Goal: Task Accomplishment & Management: Complete application form

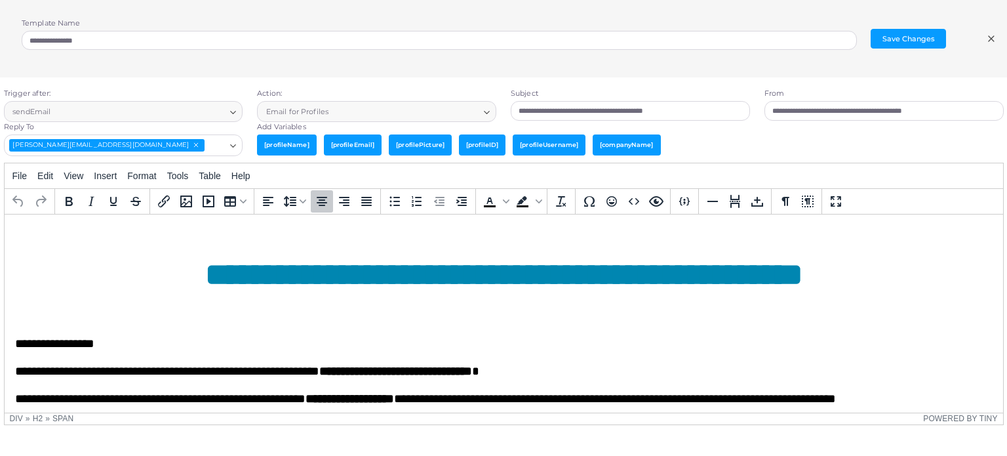
click at [484, 289] on span "**********" at bounding box center [504, 273] width 598 height 31
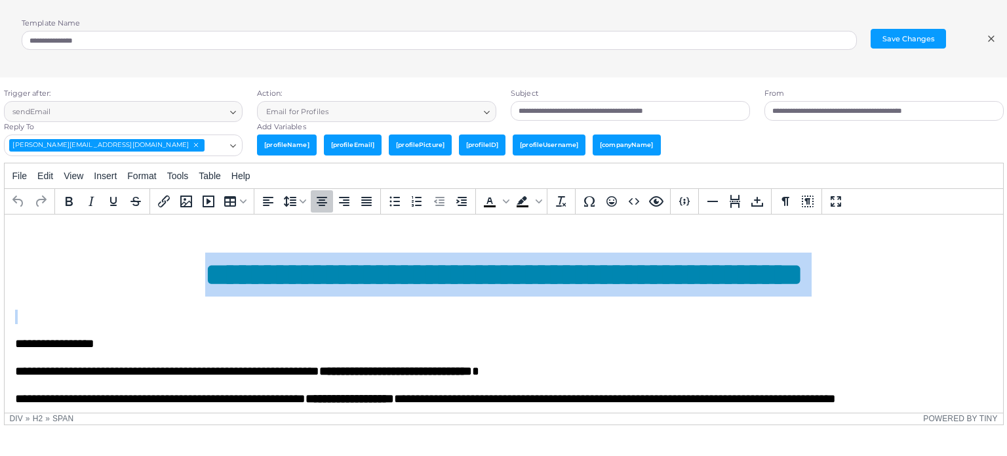
drag, startPoint x: 117, startPoint y: 342, endPoint x: 609, endPoint y: 379, distance: 493.7
click at [609, 379] on div "**********" at bounding box center [502, 426] width 977 height 375
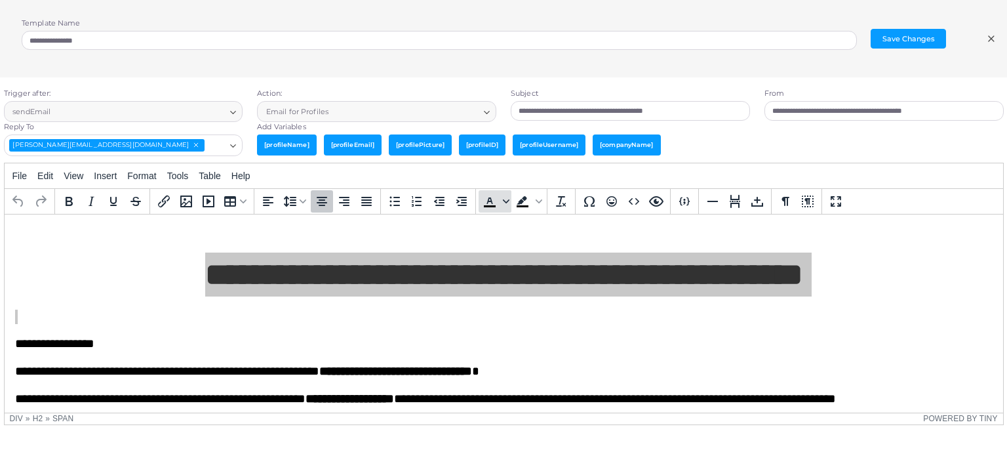
click at [505, 204] on span "Text color" at bounding box center [506, 201] width 10 height 22
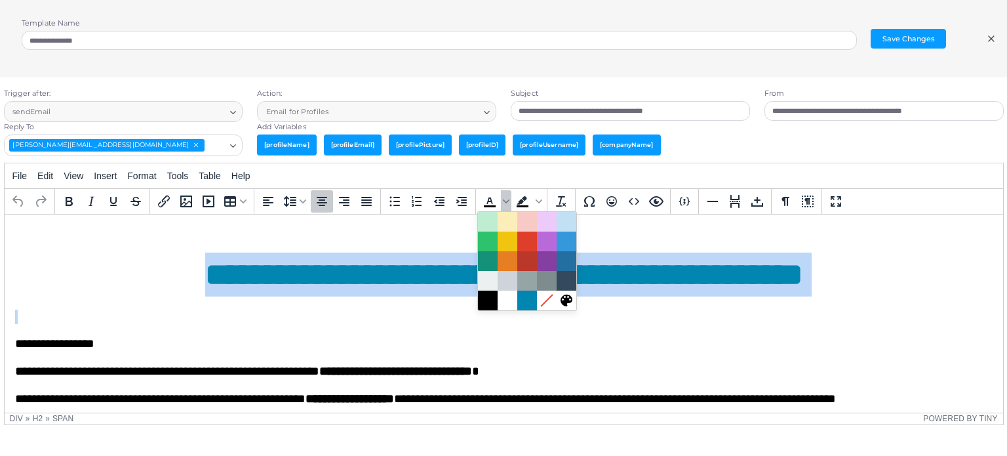
click at [638, 239] on img "Rich Text Area. Press ALT-0 for help." at bounding box center [502, 239] width 977 height 0
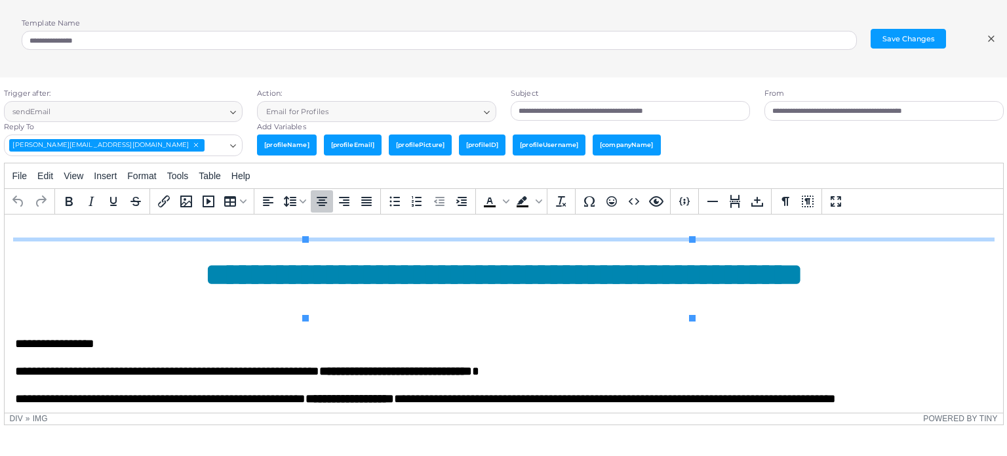
click at [495, 289] on span "**********" at bounding box center [504, 273] width 598 height 31
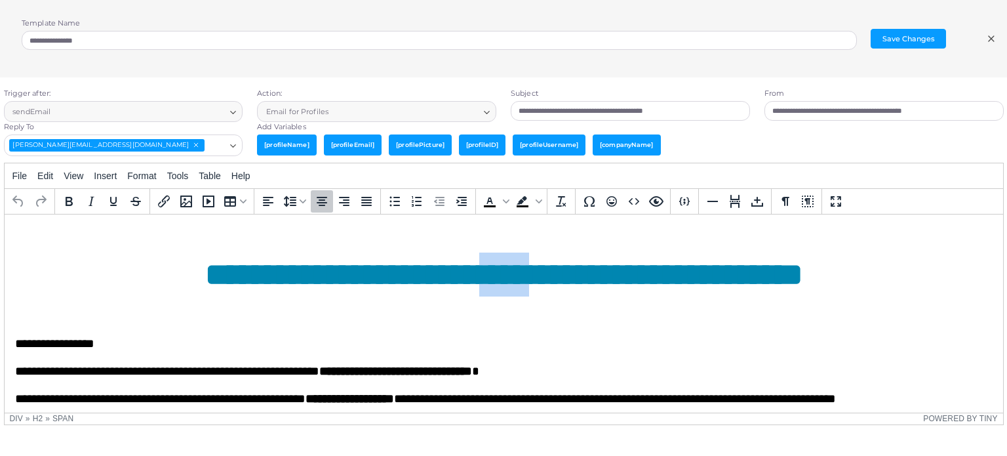
click at [495, 289] on span "**********" at bounding box center [504, 273] width 598 height 31
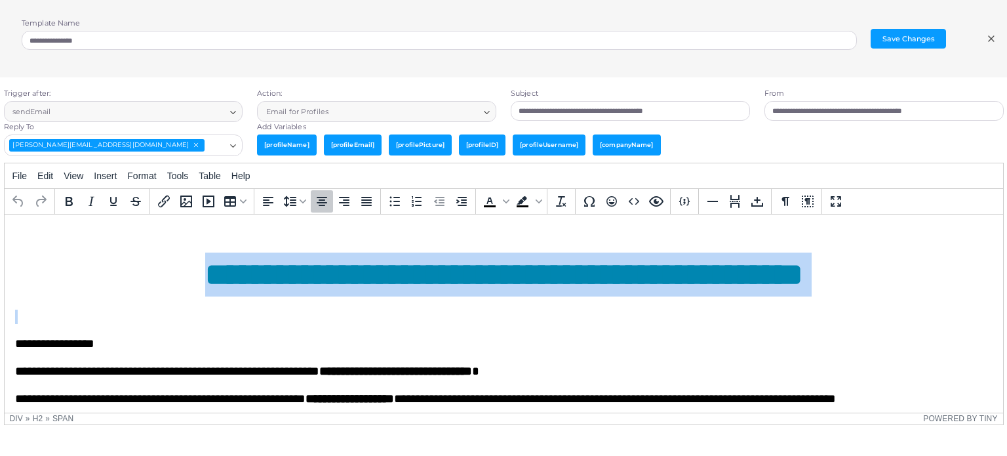
click at [495, 289] on span "**********" at bounding box center [504, 273] width 598 height 31
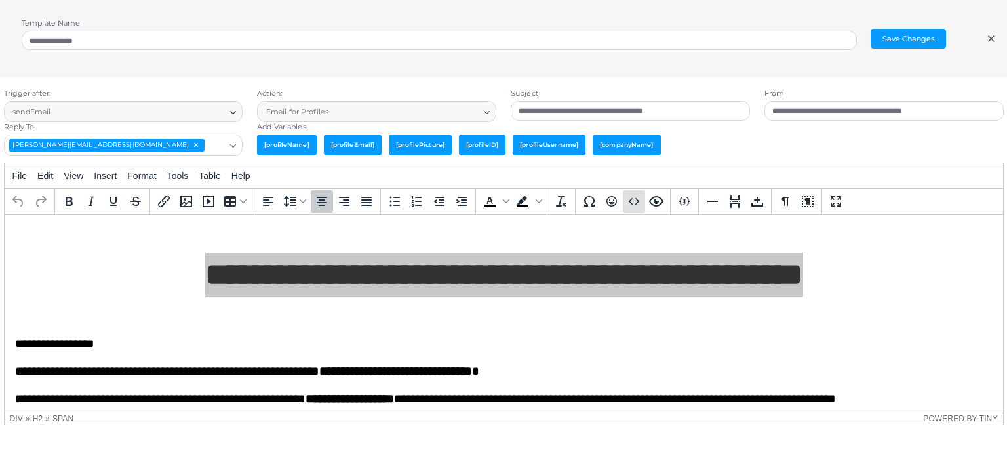
click at [633, 203] on icon "Source code" at bounding box center [634, 201] width 16 height 16
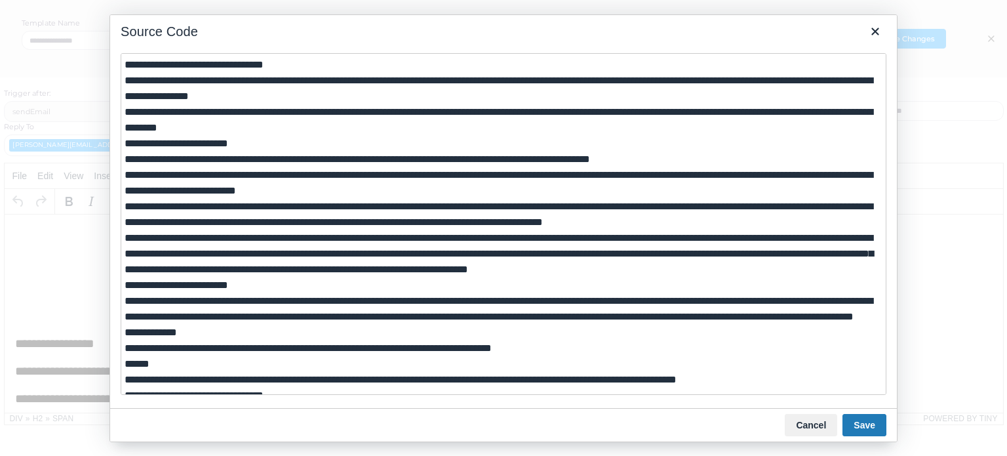
click at [458, 111] on textarea at bounding box center [504, 224] width 766 height 342
type textarea "**********"
click at [859, 428] on button "Save" at bounding box center [864, 425] width 44 height 22
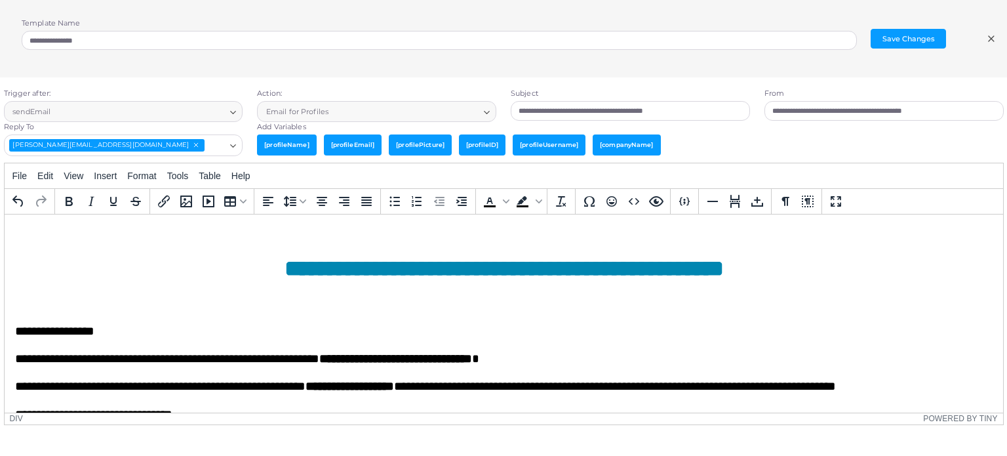
click at [444, 239] on img "Rich Text Area. Press ALT-0 for help." at bounding box center [502, 239] width 977 height 0
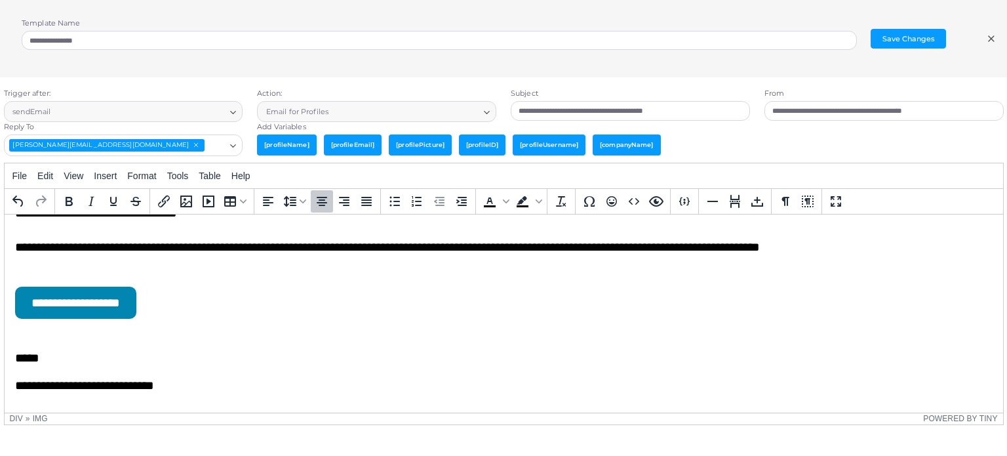
scroll to position [225, 0]
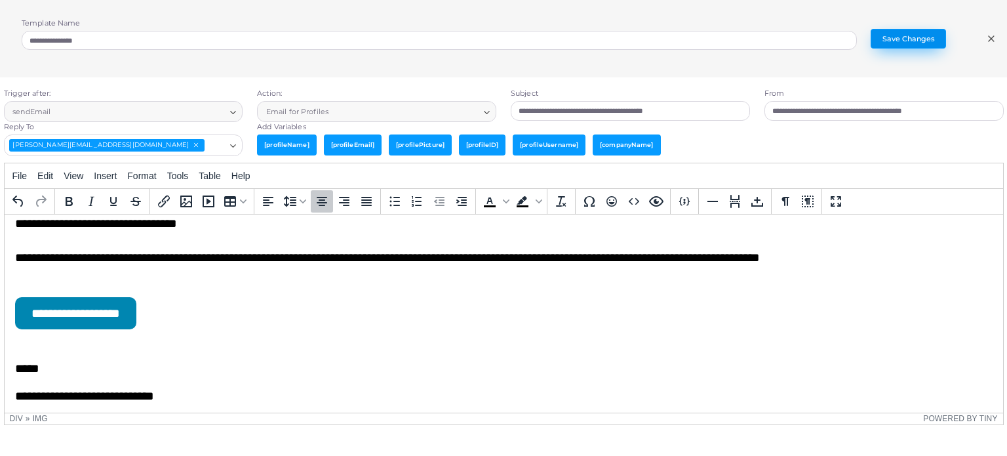
click at [892, 33] on button "Save Changes" at bounding box center [908, 39] width 75 height 20
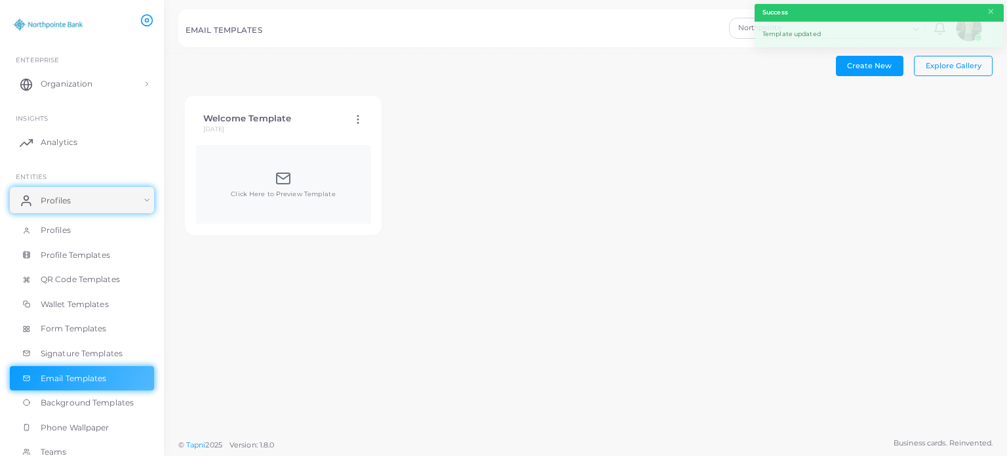
click at [359, 120] on icon at bounding box center [358, 119] width 12 height 12
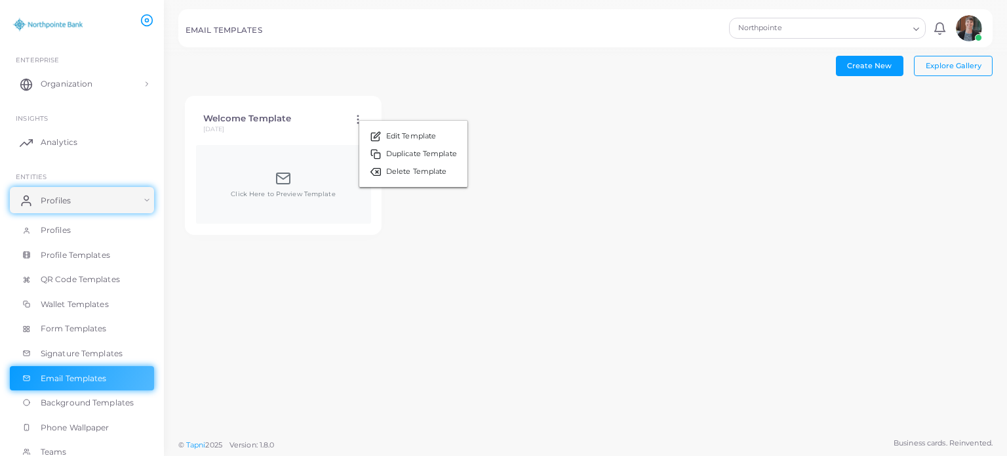
click at [408, 251] on div "Create New Explore Gallery Welcome Template [DATE] Edit Template Duplicate Temp…" at bounding box center [585, 215] width 843 height 431
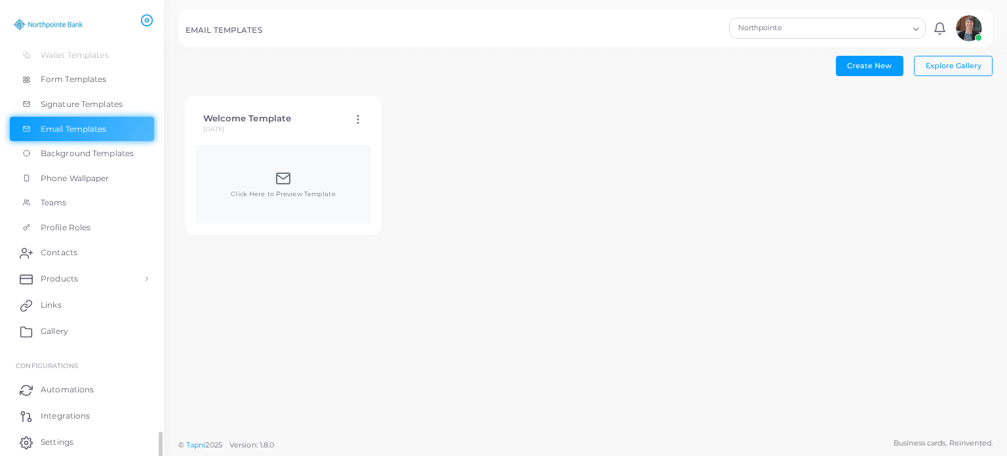
scroll to position [296, 0]
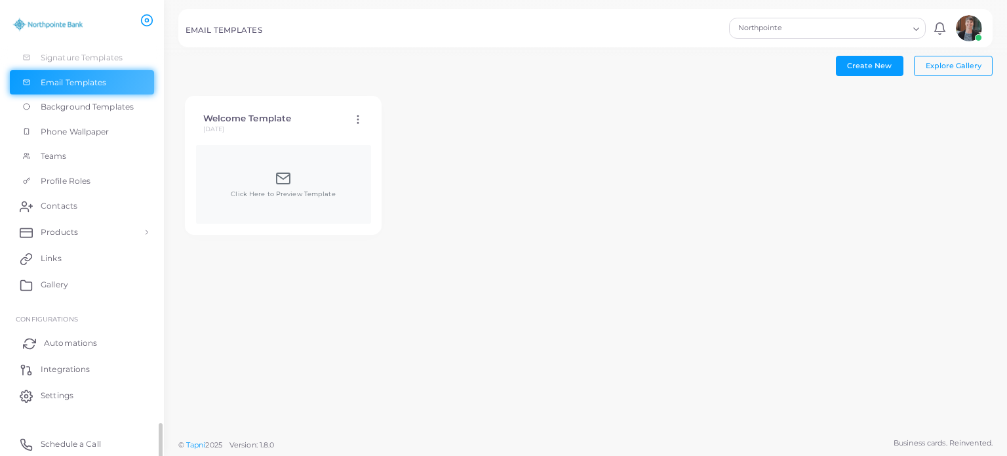
click at [65, 343] on span "Automations" at bounding box center [70, 343] width 53 height 12
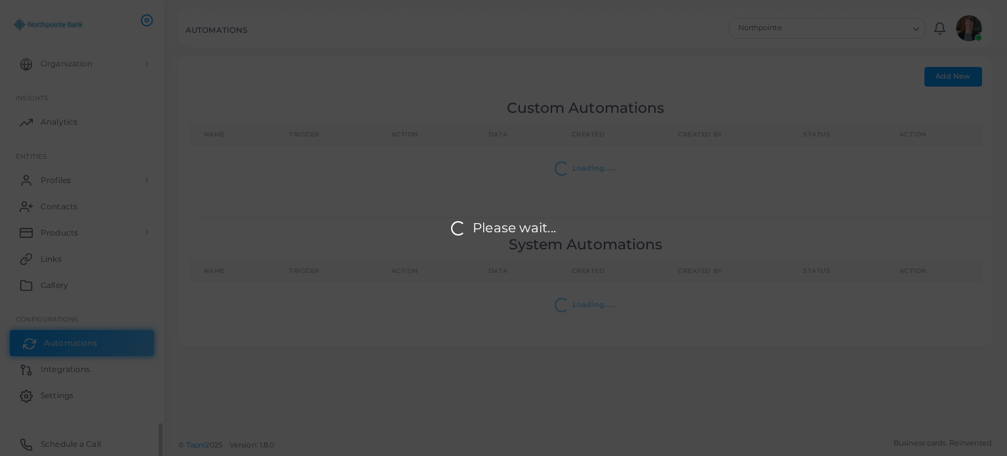
scroll to position [20, 0]
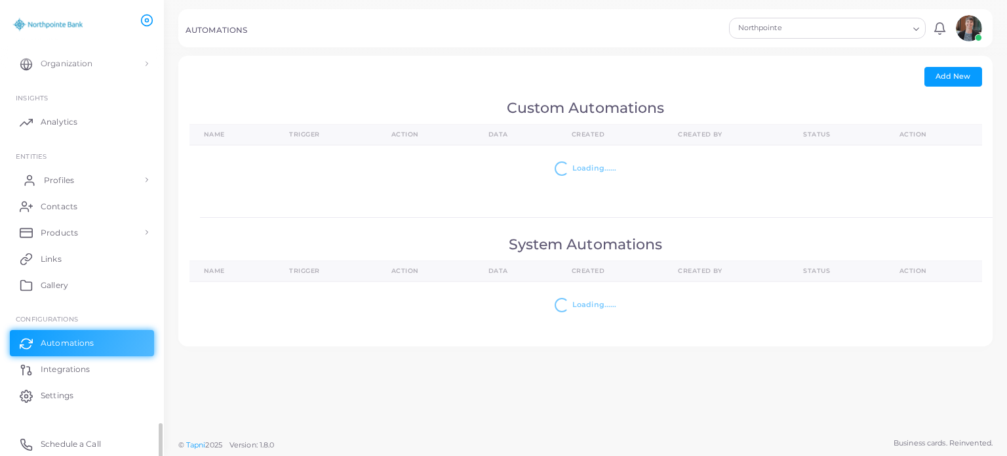
click at [47, 176] on span "Profiles" at bounding box center [59, 180] width 30 height 12
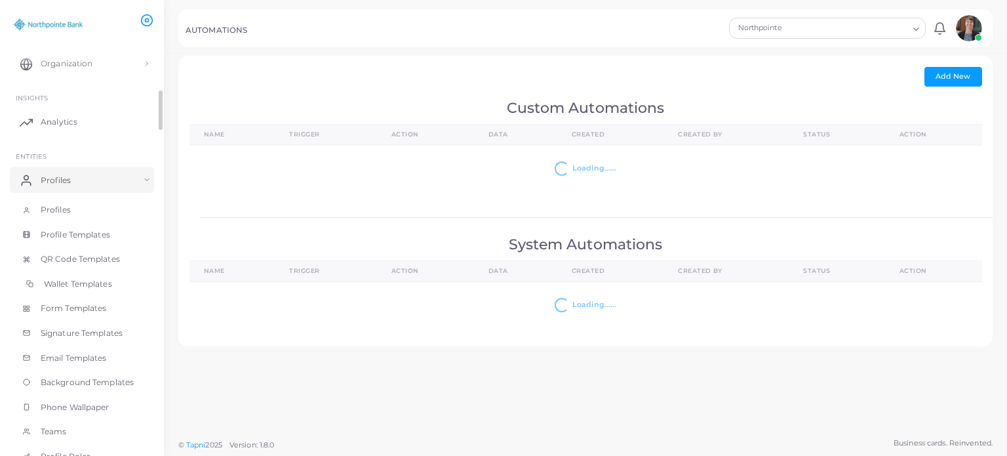
scroll to position [101, 0]
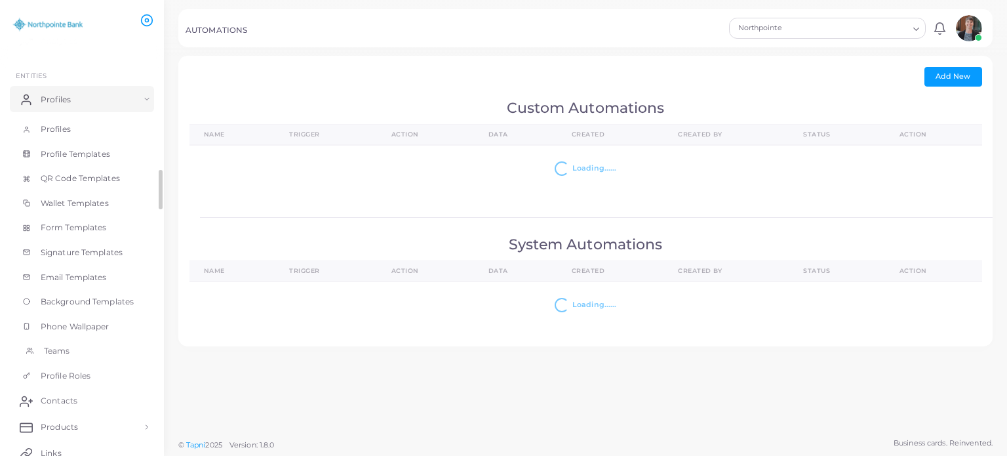
click at [55, 342] on link "Teams" at bounding box center [82, 350] width 144 height 25
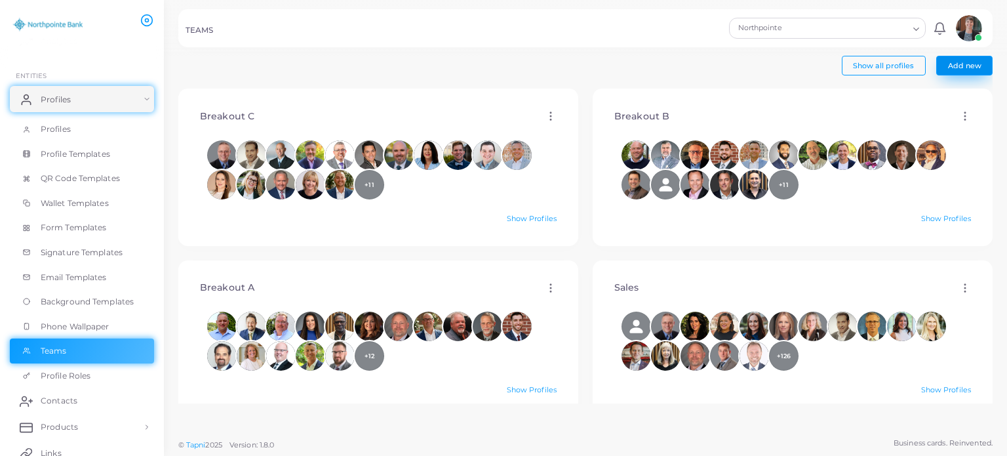
click at [949, 70] on button "Add new" at bounding box center [964, 66] width 56 height 20
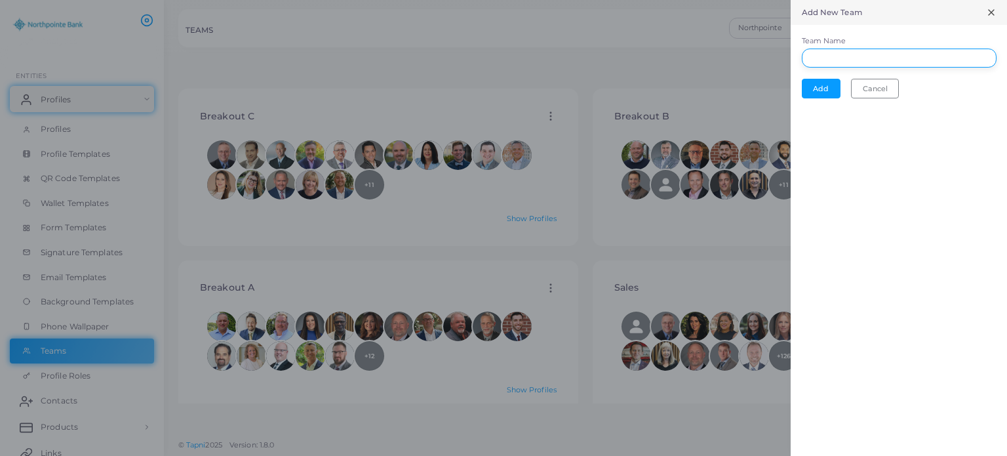
click at [843, 54] on input "Team Name" at bounding box center [899, 59] width 195 height 20
type input "**********"
click at [825, 85] on button "Add" at bounding box center [821, 89] width 39 height 20
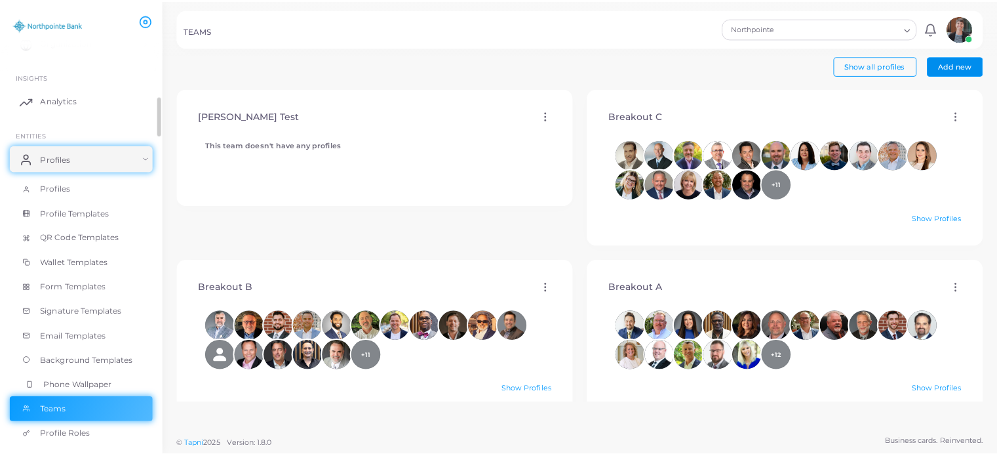
scroll to position [39, 0]
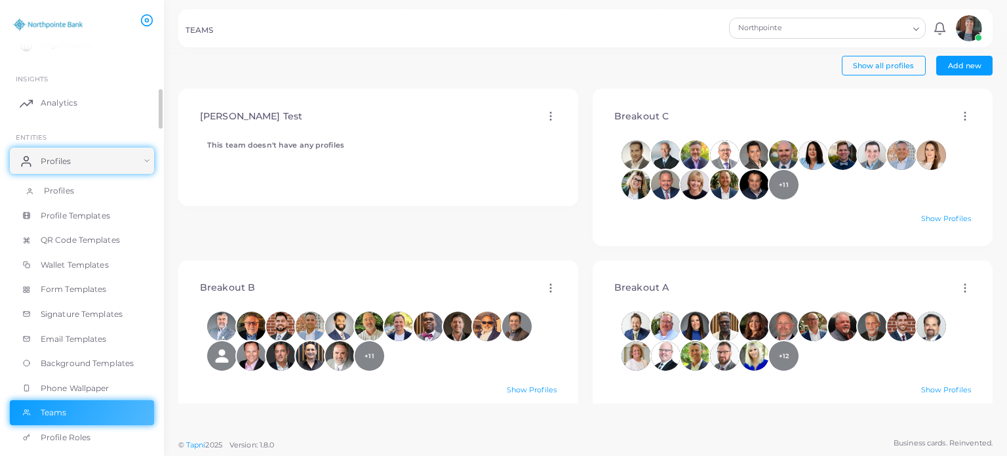
click at [63, 191] on span "Profiles" at bounding box center [59, 191] width 30 height 12
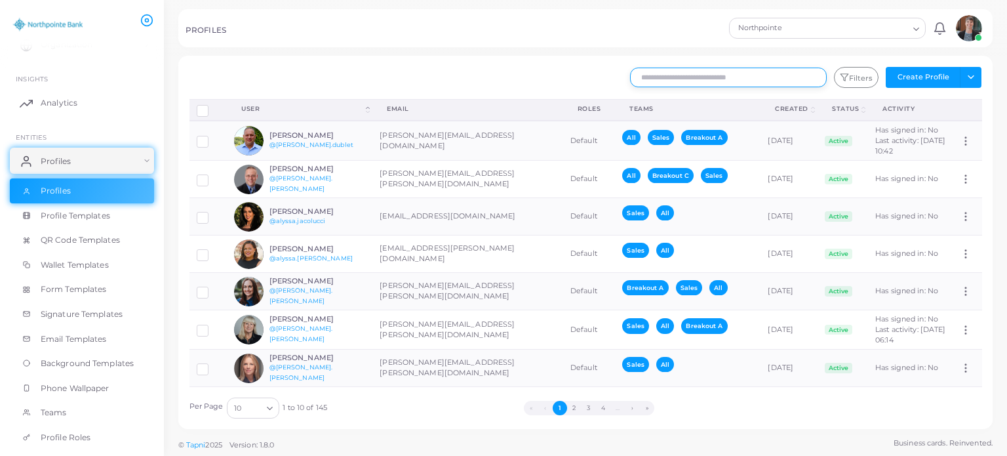
click at [720, 80] on input "text" at bounding box center [728, 78] width 197 height 20
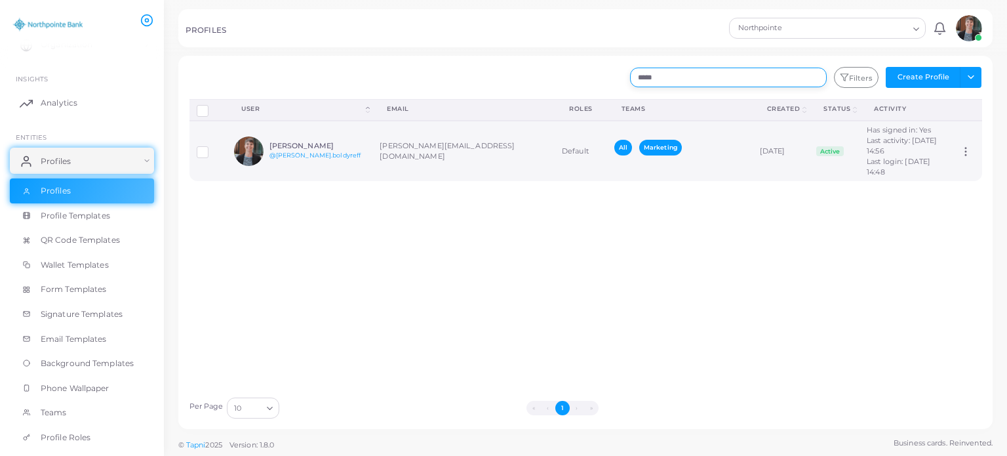
type input "*****"
click at [297, 140] on div "[PERSON_NAME] @[PERSON_NAME].boldyreff" at bounding box center [299, 150] width 131 height 29
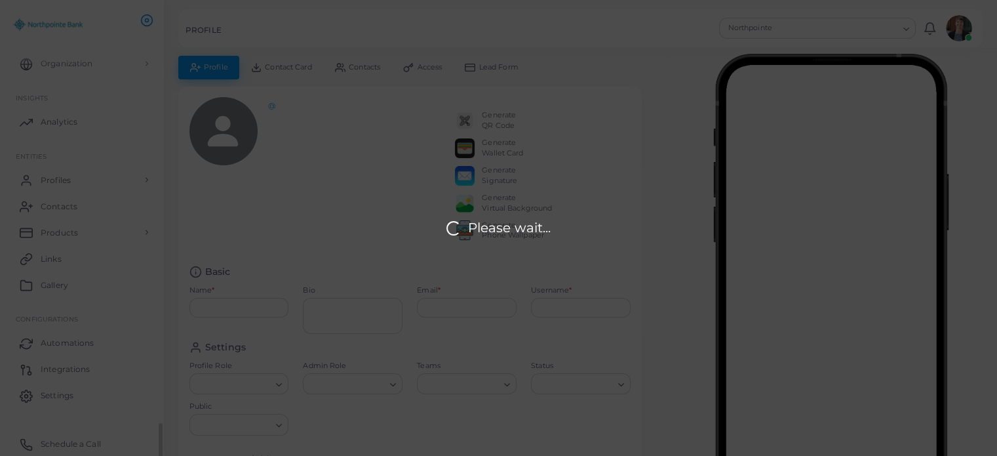
scroll to position [20, 0]
type input "**********"
type textarea "**********"
type input "**********"
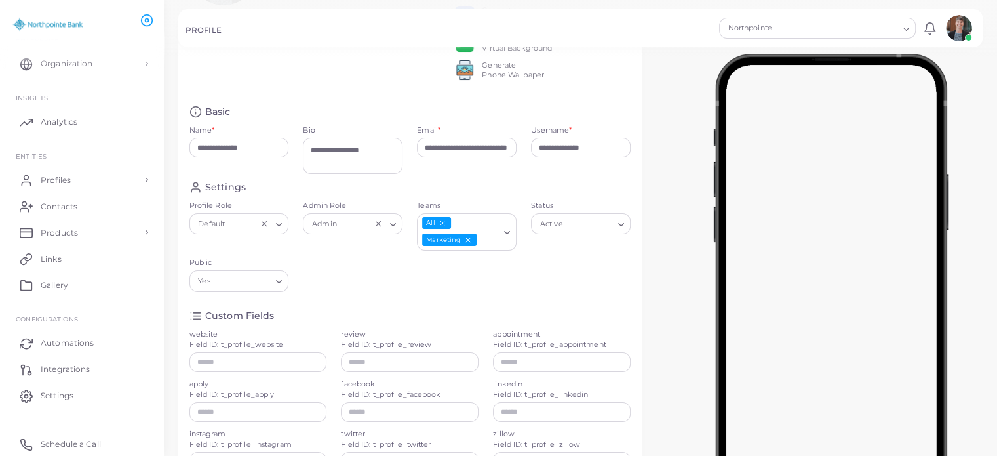
scroll to position [162, 0]
click at [481, 230] on div "All Marketing" at bounding box center [459, 228] width 83 height 33
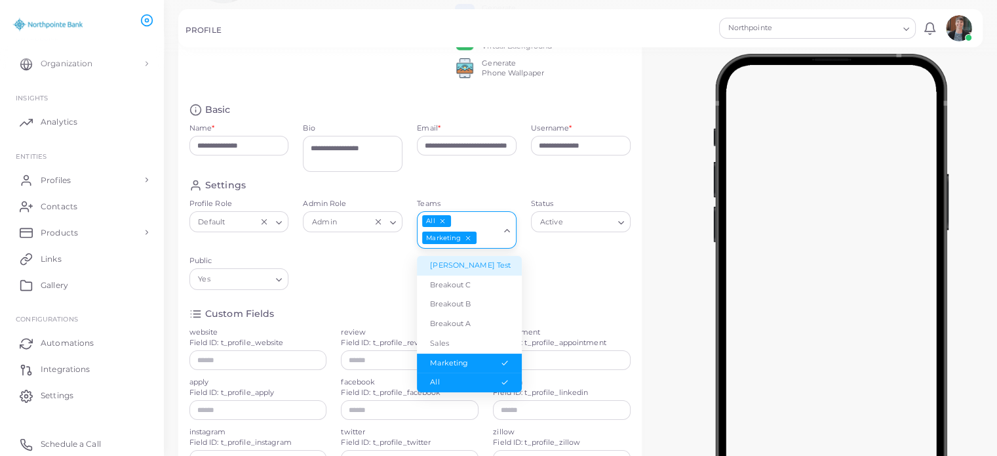
click at [448, 275] on li "[PERSON_NAME] Test" at bounding box center [469, 266] width 105 height 20
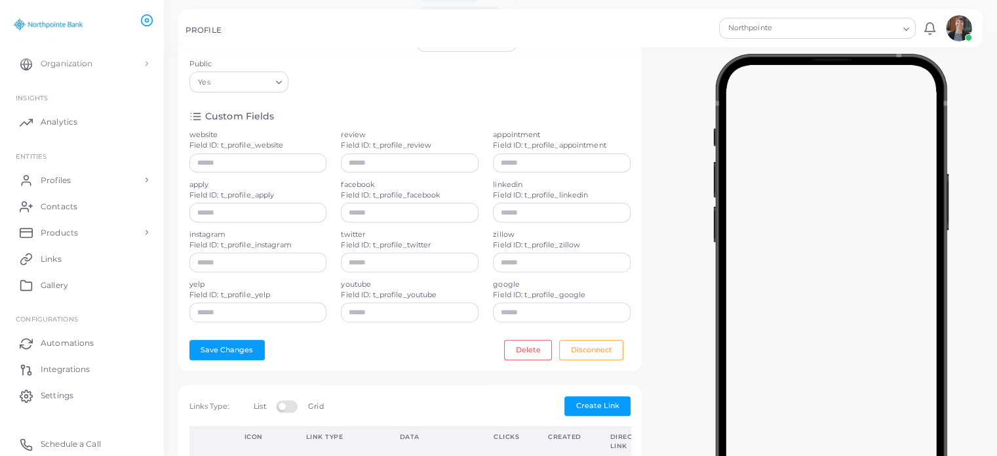
scroll to position [410, 0]
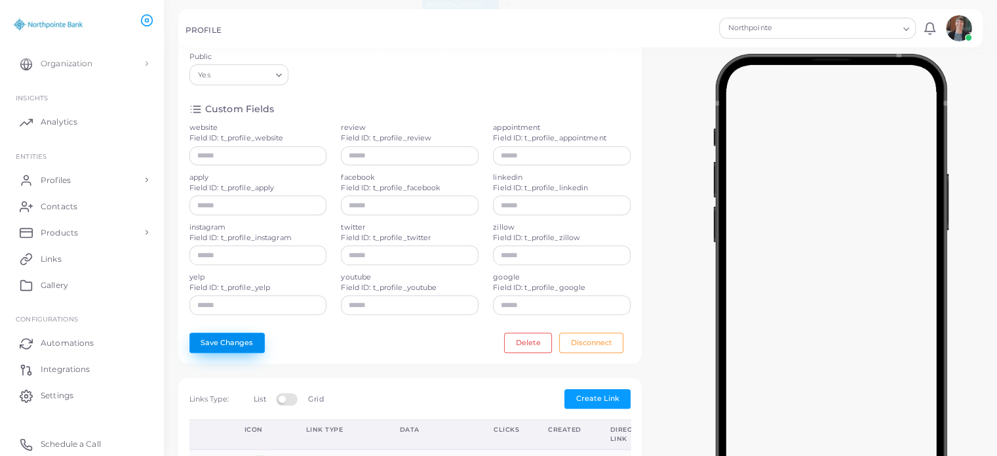
click at [219, 332] on button "Save Changes" at bounding box center [226, 342] width 75 height 20
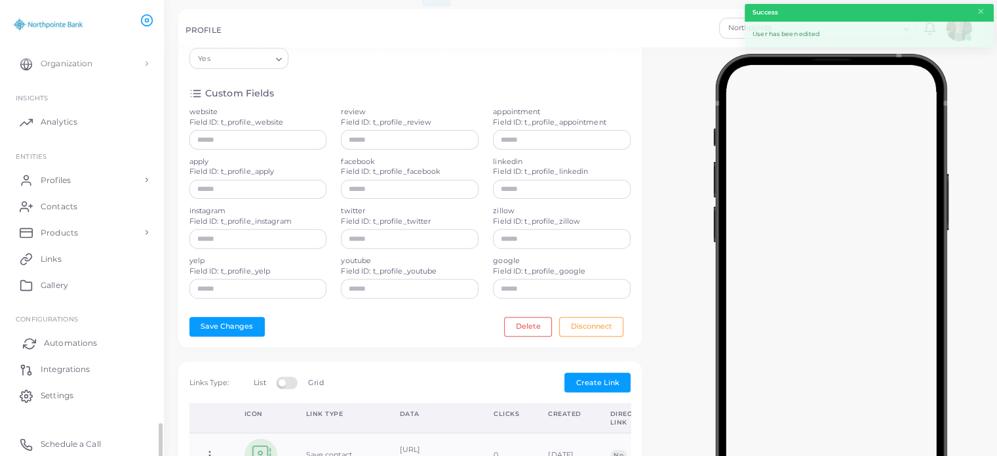
click at [57, 338] on span "Automations" at bounding box center [70, 343] width 53 height 12
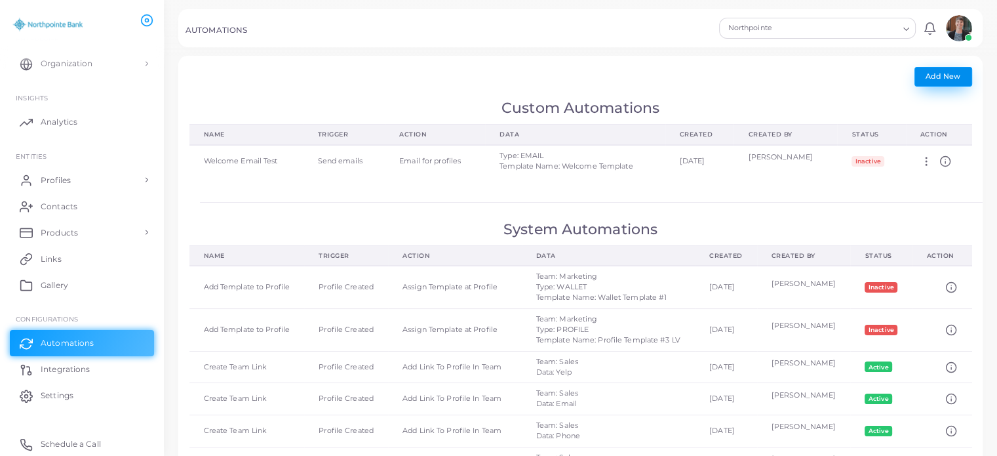
click at [947, 79] on span "Add New" at bounding box center [943, 75] width 35 height 9
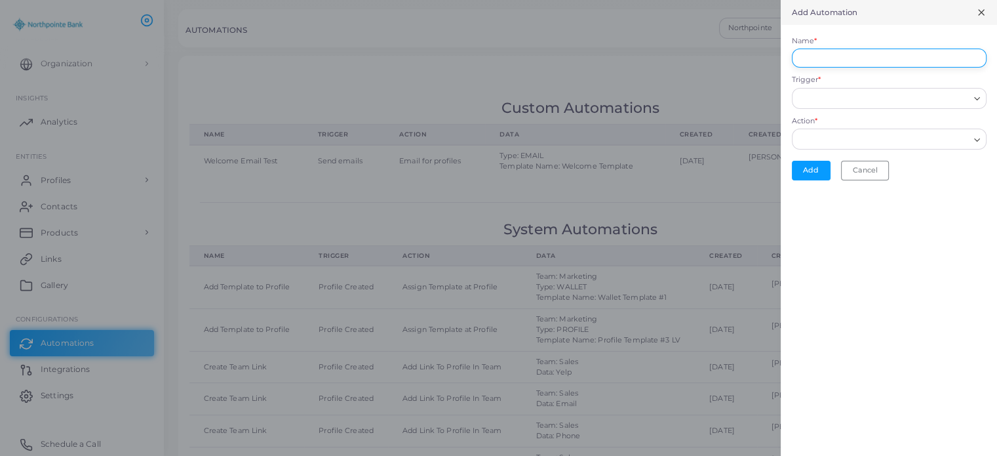
click at [852, 60] on input "Name *" at bounding box center [889, 59] width 195 height 20
type input "**********"
click at [849, 96] on input "Trigger *" at bounding box center [883, 98] width 171 height 14
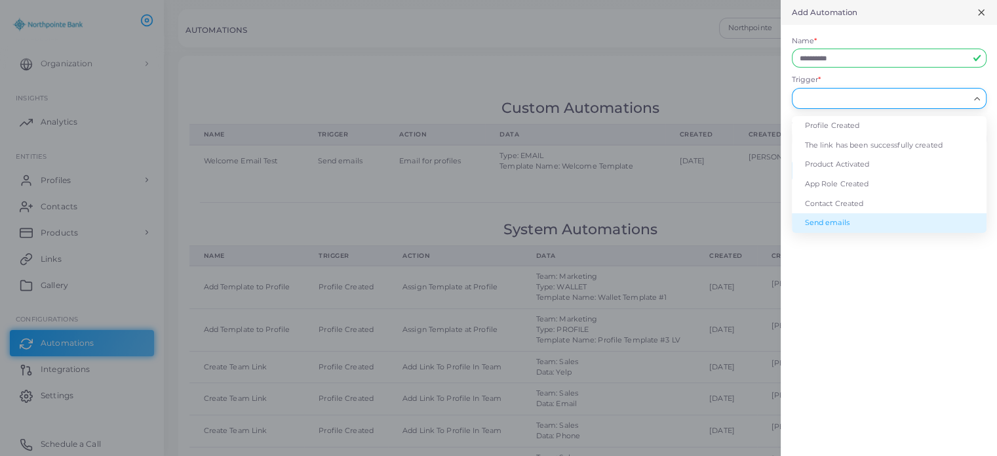
click at [819, 222] on li "Send emails" at bounding box center [889, 223] width 195 height 20
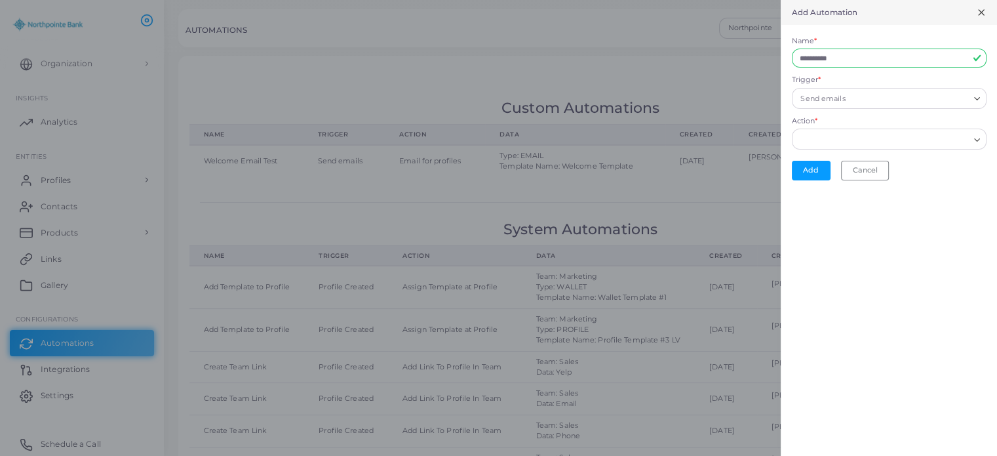
click at [829, 134] on input "Action *" at bounding box center [883, 139] width 171 height 14
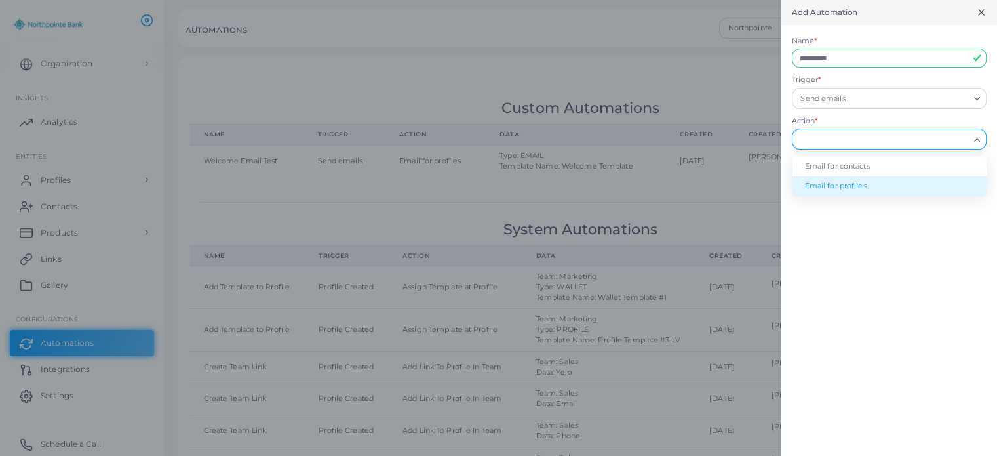
click at [825, 188] on li "Email for profiles" at bounding box center [889, 186] width 195 height 20
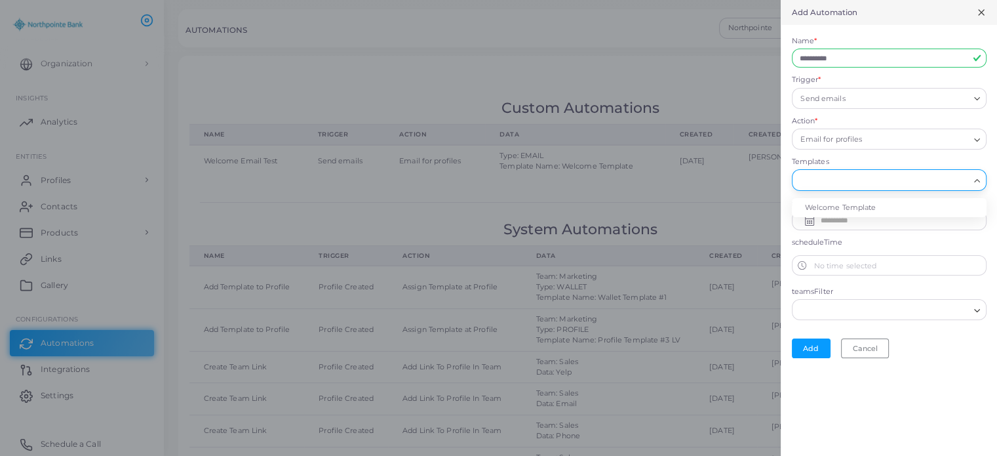
click at [825, 188] on div "Loading..." at bounding box center [889, 179] width 195 height 21
click at [821, 205] on li "Welcome Template" at bounding box center [889, 208] width 195 height 20
click at [821, 205] on label "scheduleDate" at bounding box center [889, 203] width 195 height 10
click at [831, 217] on input "text" at bounding box center [899, 220] width 158 height 21
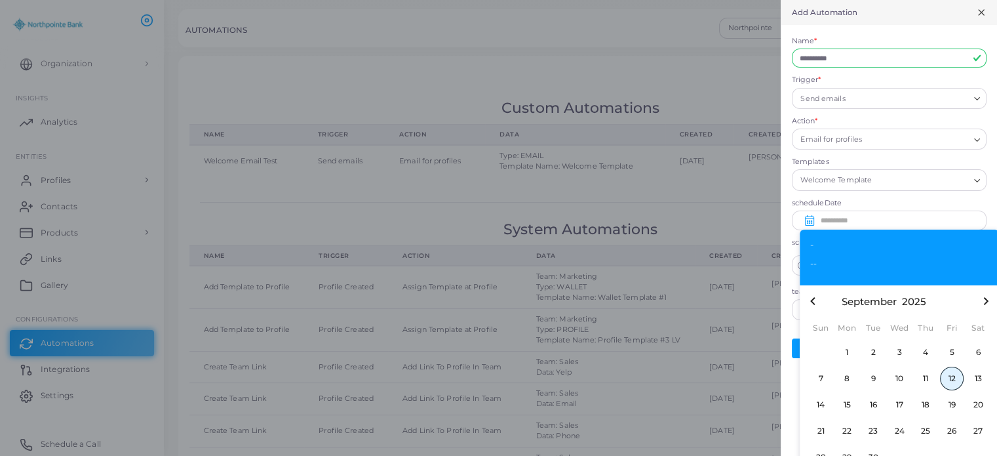
click at [955, 380] on span "12" at bounding box center [952, 378] width 24 height 24
type input "**********"
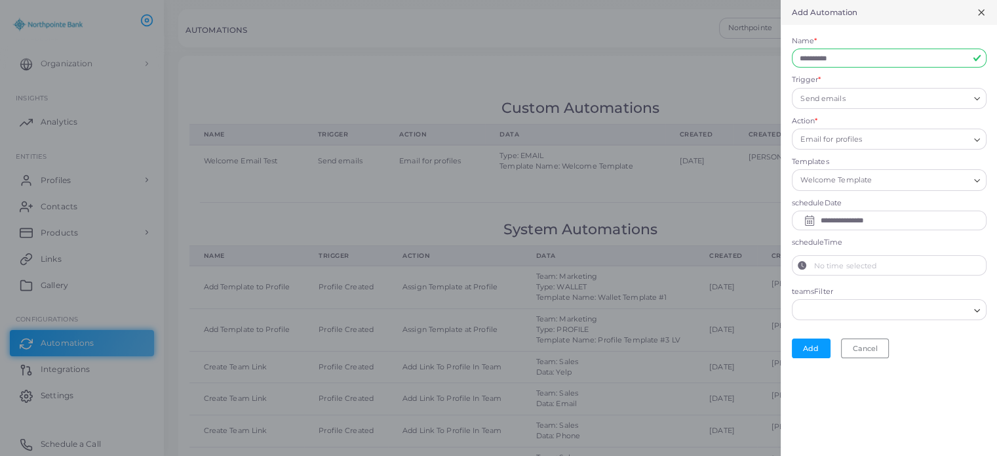
click at [876, 266] on label "No time selected" at bounding box center [899, 266] width 174 height 20
click at [812, 266] on button "No time selected" at bounding box center [803, 266] width 20 height 20
click at [887, 239] on label "scheduleTime" at bounding box center [889, 242] width 195 height 10
click at [843, 267] on label "No time selected" at bounding box center [899, 266] width 174 height 20
click at [812, 267] on button "No time selected" at bounding box center [803, 266] width 20 height 20
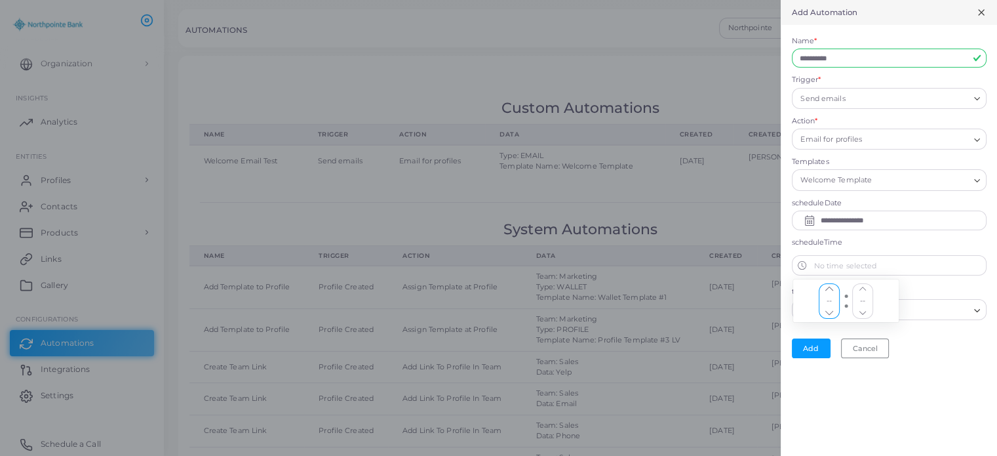
click at [824, 311] on button "Decrement" at bounding box center [829, 313] width 20 height 10
click at [866, 280] on div "No time selected 20 -- Close" at bounding box center [846, 301] width 107 height 44
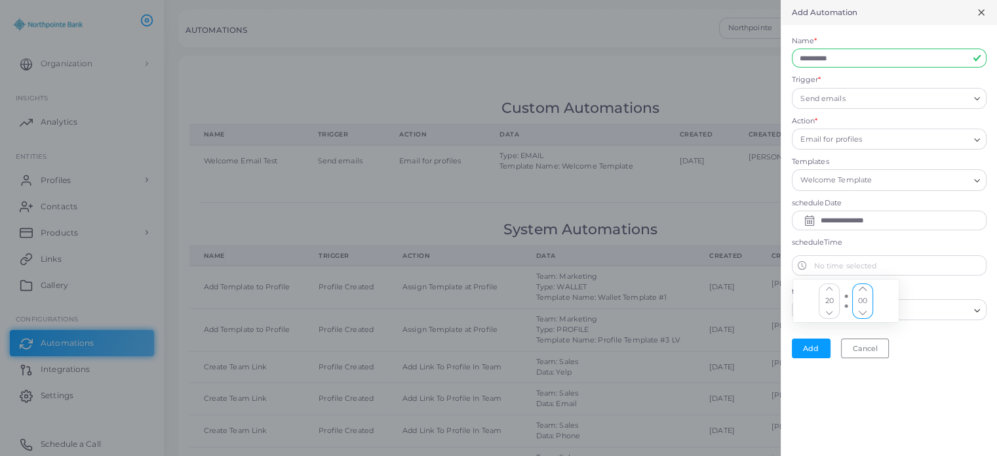
click at [863, 285] on button "Increment" at bounding box center [862, 289] width 20 height 10
click at [861, 288] on icon "chevron up" at bounding box center [862, 288] width 7 height 7
click at [862, 285] on icon "chevron up" at bounding box center [862, 288] width 7 height 7
click at [867, 284] on button "Increment" at bounding box center [862, 289] width 20 height 10
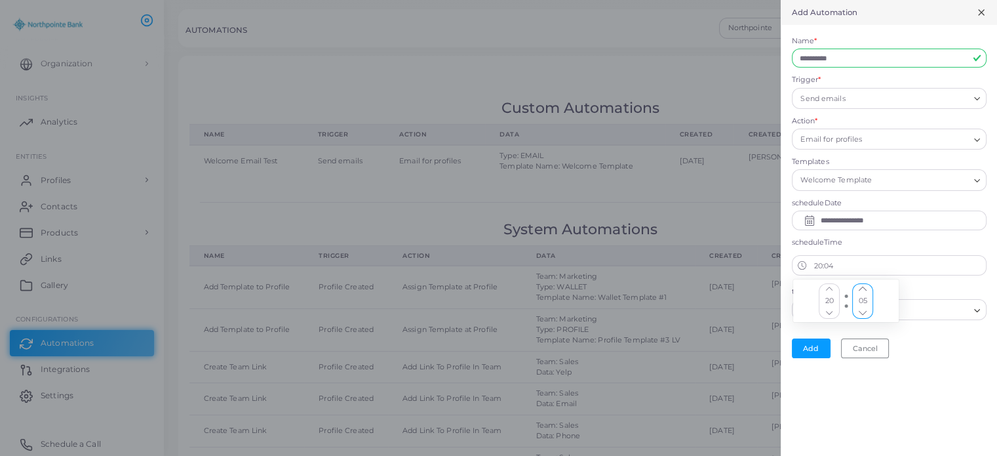
click at [863, 286] on button "Increment" at bounding box center [862, 289] width 20 height 10
click at [862, 288] on icon "chevron up" at bounding box center [862, 288] width 7 height 7
click at [862, 286] on icon "chevron up" at bounding box center [862, 288] width 7 height 7
click at [866, 284] on button "Increment" at bounding box center [862, 289] width 20 height 10
click at [866, 285] on button "Increment" at bounding box center [862, 289] width 20 height 10
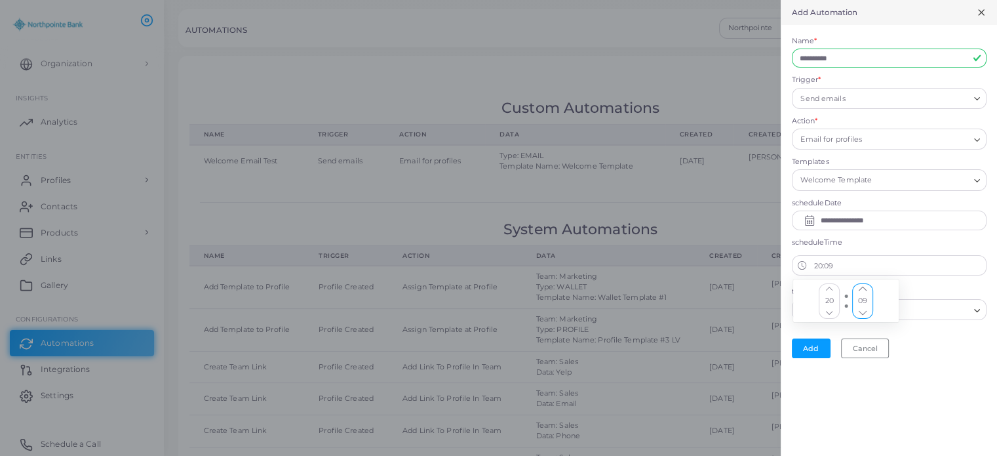
click at [866, 285] on button "Increment" at bounding box center [862, 289] width 20 height 10
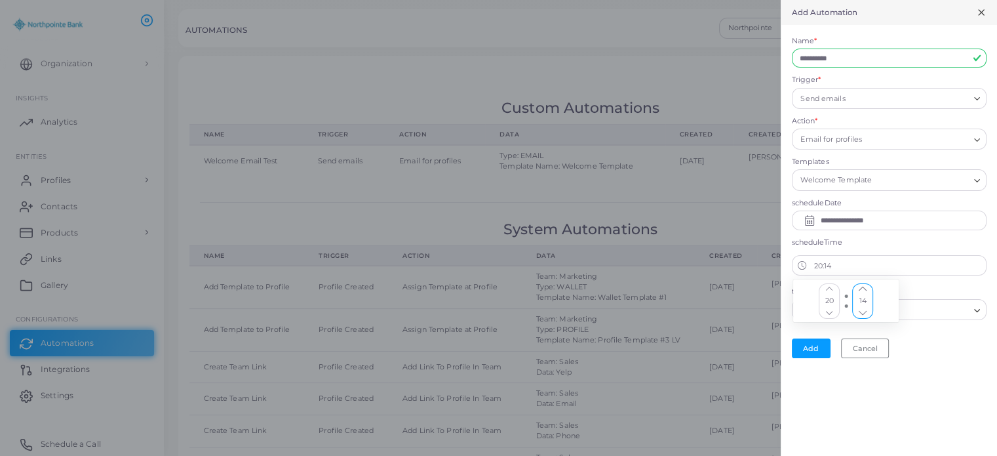
click at [866, 285] on button "Increment" at bounding box center [862, 289] width 20 height 10
click at [915, 305] on input "Search for option" at bounding box center [881, 310] width 175 height 14
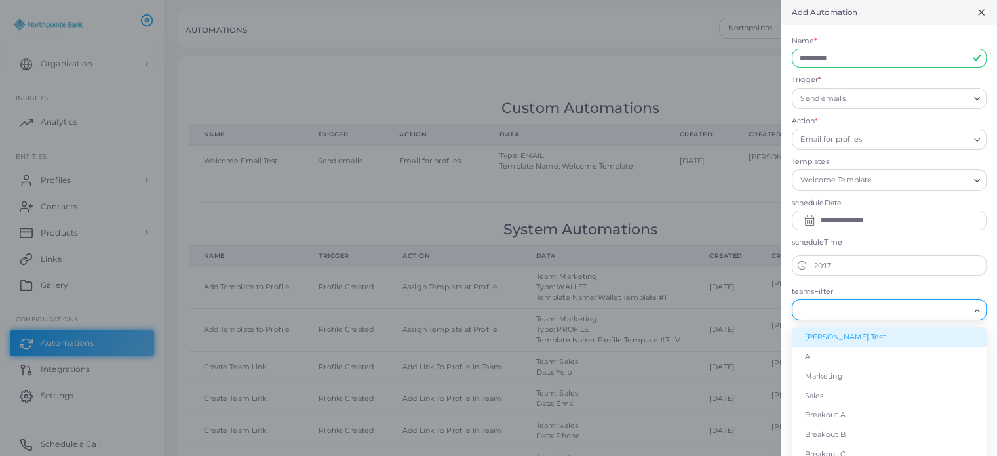
click at [838, 336] on li "[PERSON_NAME] Test" at bounding box center [889, 337] width 195 height 20
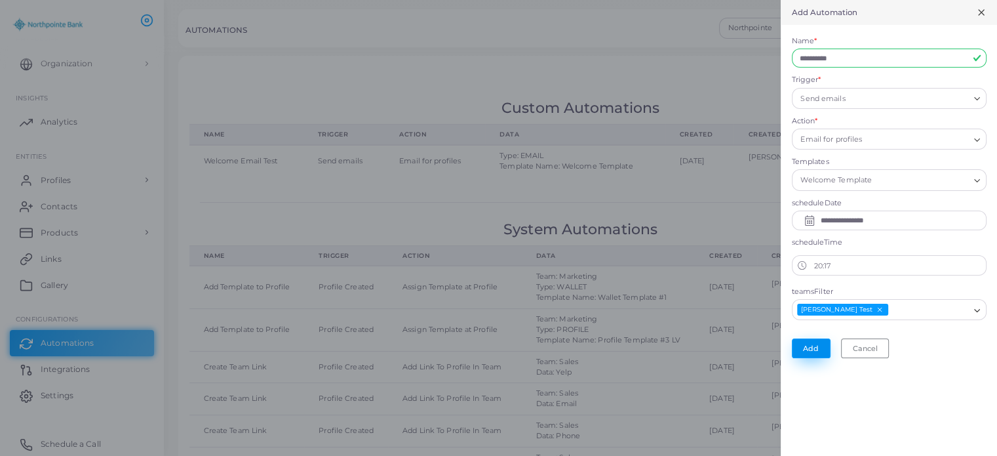
click at [809, 348] on button "Add" at bounding box center [811, 348] width 39 height 20
